Goal: Task Accomplishment & Management: Manage account settings

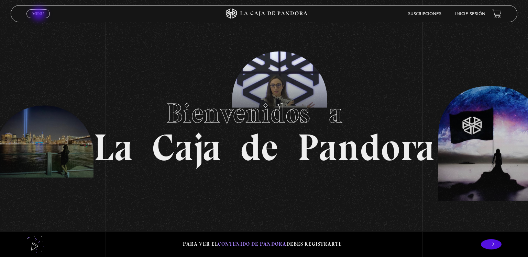
click at [40, 14] on span "Menu" at bounding box center [37, 14] width 11 height 4
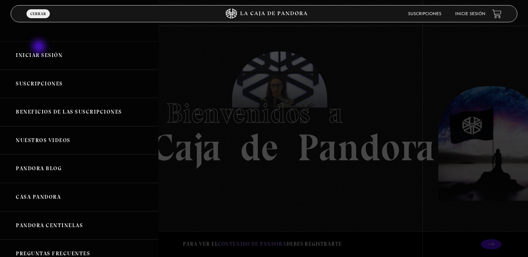
click at [40, 47] on link "Iniciar Sesión" at bounding box center [79, 55] width 158 height 29
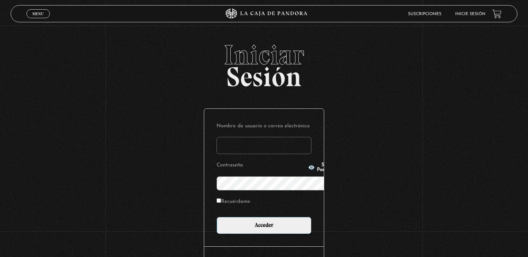
click at [40, 47] on span "Iniciar" at bounding box center [264, 54] width 507 height 27
click at [226, 137] on input "Nombre de usuario o correo electrónico" at bounding box center [263, 145] width 95 height 17
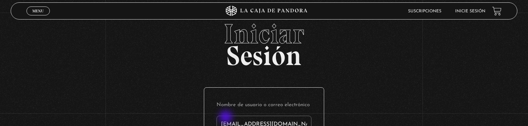
type input "pilarecheverri09@gmail.com"
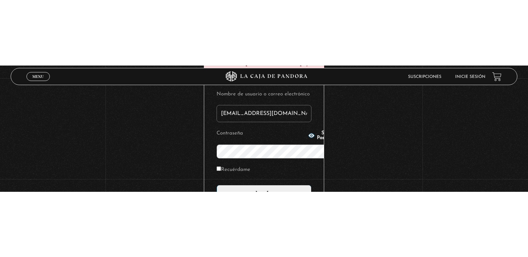
scroll to position [1, 0]
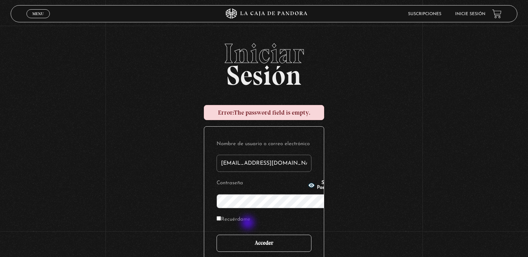
click at [248, 235] on input "Acceder" at bounding box center [263, 243] width 95 height 17
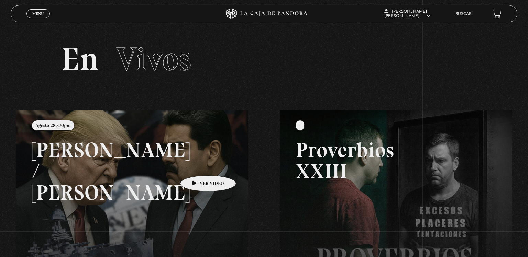
click at [197, 165] on link at bounding box center [280, 238] width 528 height 257
